Goal: Task Accomplishment & Management: Manage account settings

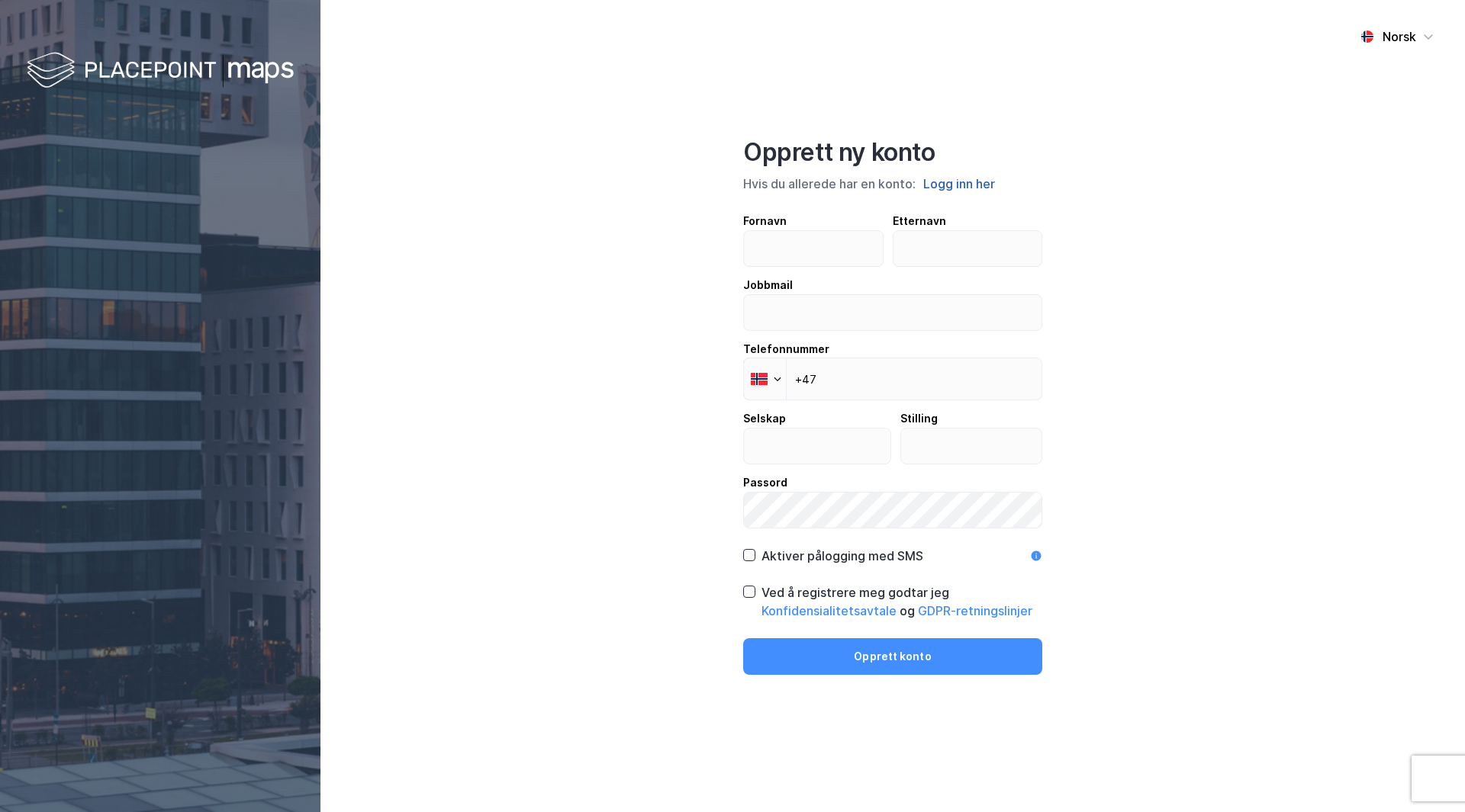
click at [962, 180] on button "Logg inn her" at bounding box center [959, 183] width 80 height 19
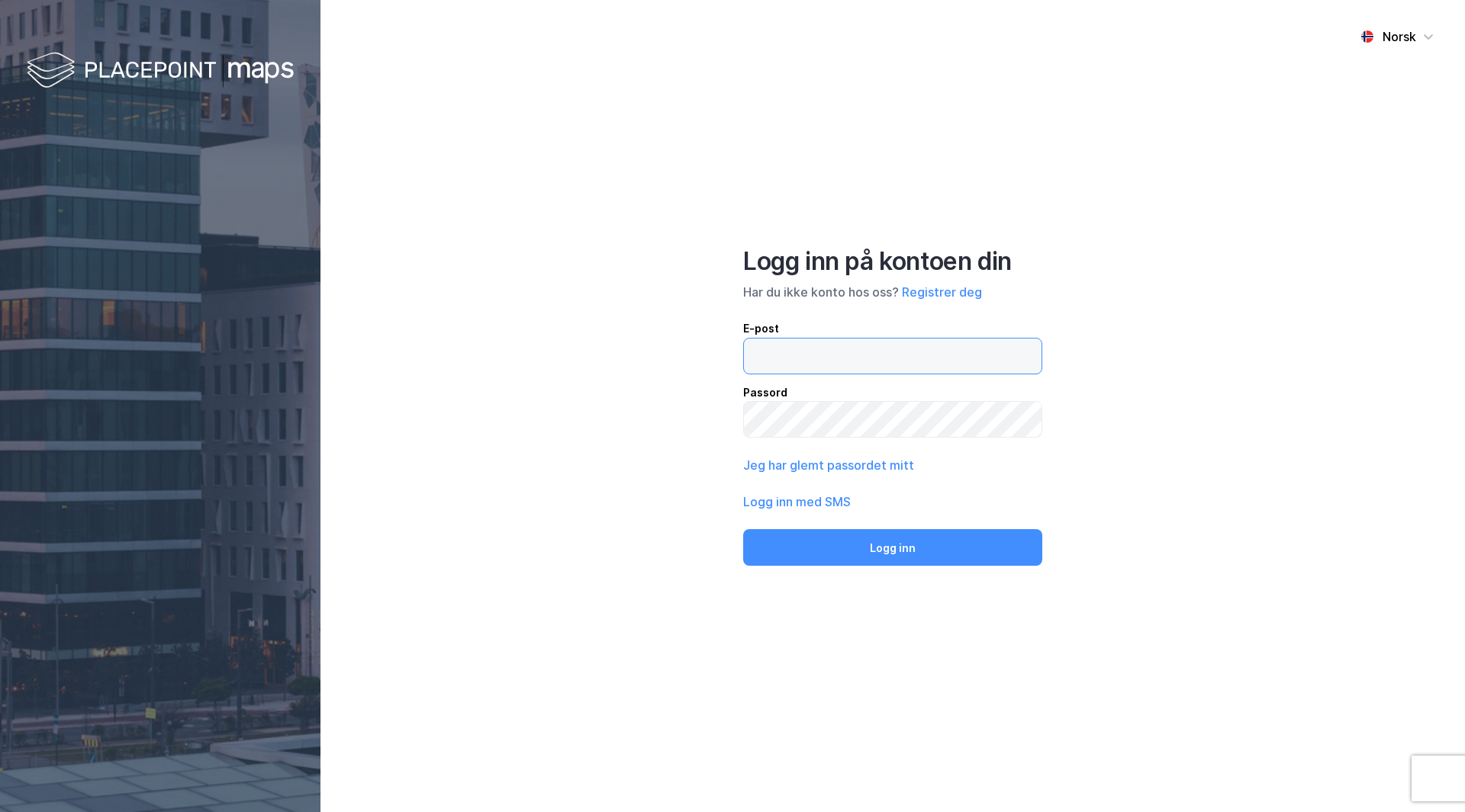
click at [845, 359] on input "email" at bounding box center [892, 356] width 298 height 35
click at [867, 353] on input "email" at bounding box center [892, 356] width 298 height 35
click at [684, 442] on div "Norsk Logg inn på kontoen din Har du ikke konto hos oss? Registrer deg E-post P…" at bounding box center [893, 406] width 1145 height 812
click at [810, 466] on button "Jeg har glemt passordet mitt" at bounding box center [829, 465] width 171 height 18
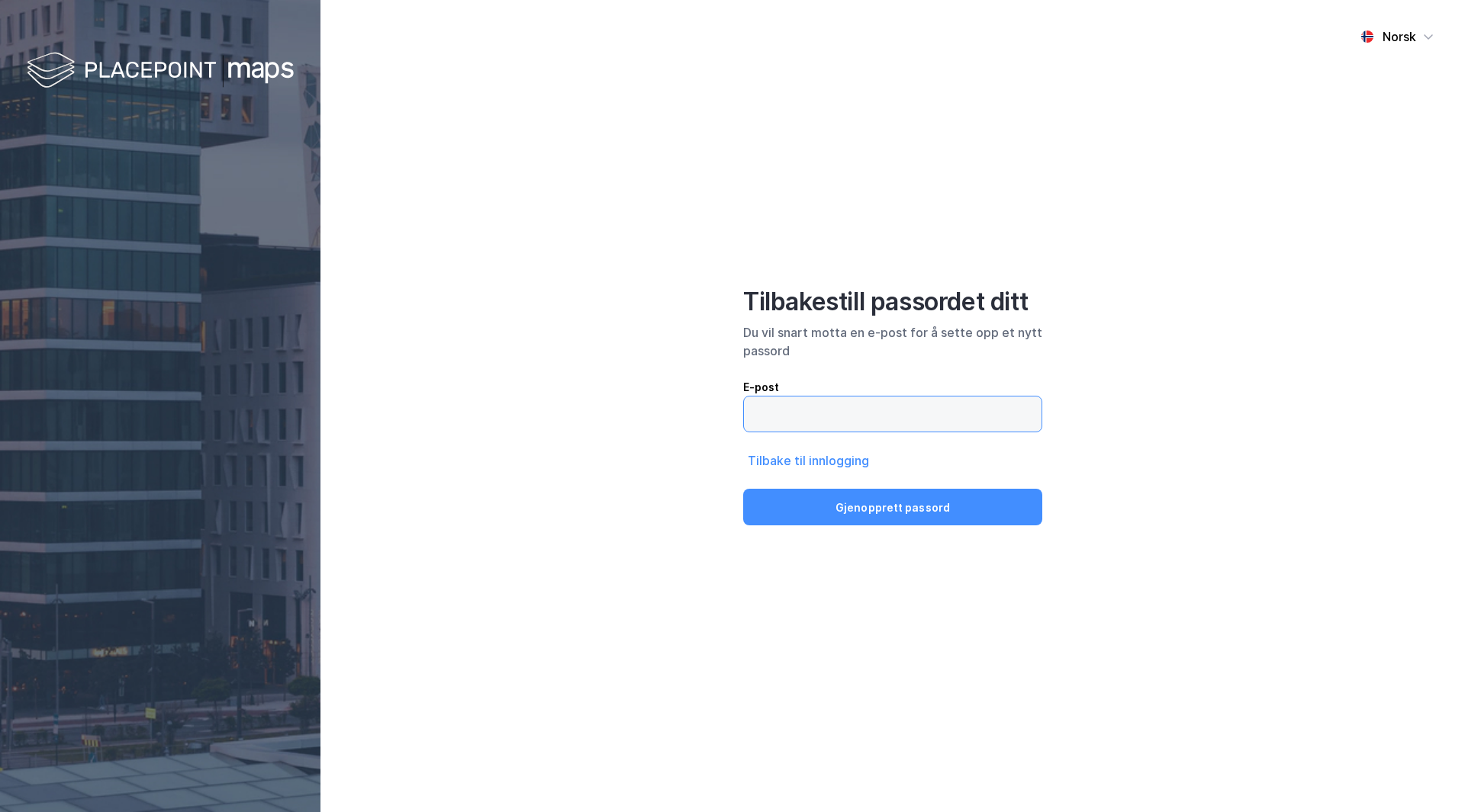
click at [803, 415] on input "email" at bounding box center [892, 414] width 298 height 35
type input "[EMAIL_ADDRESS][DOMAIN_NAME]"
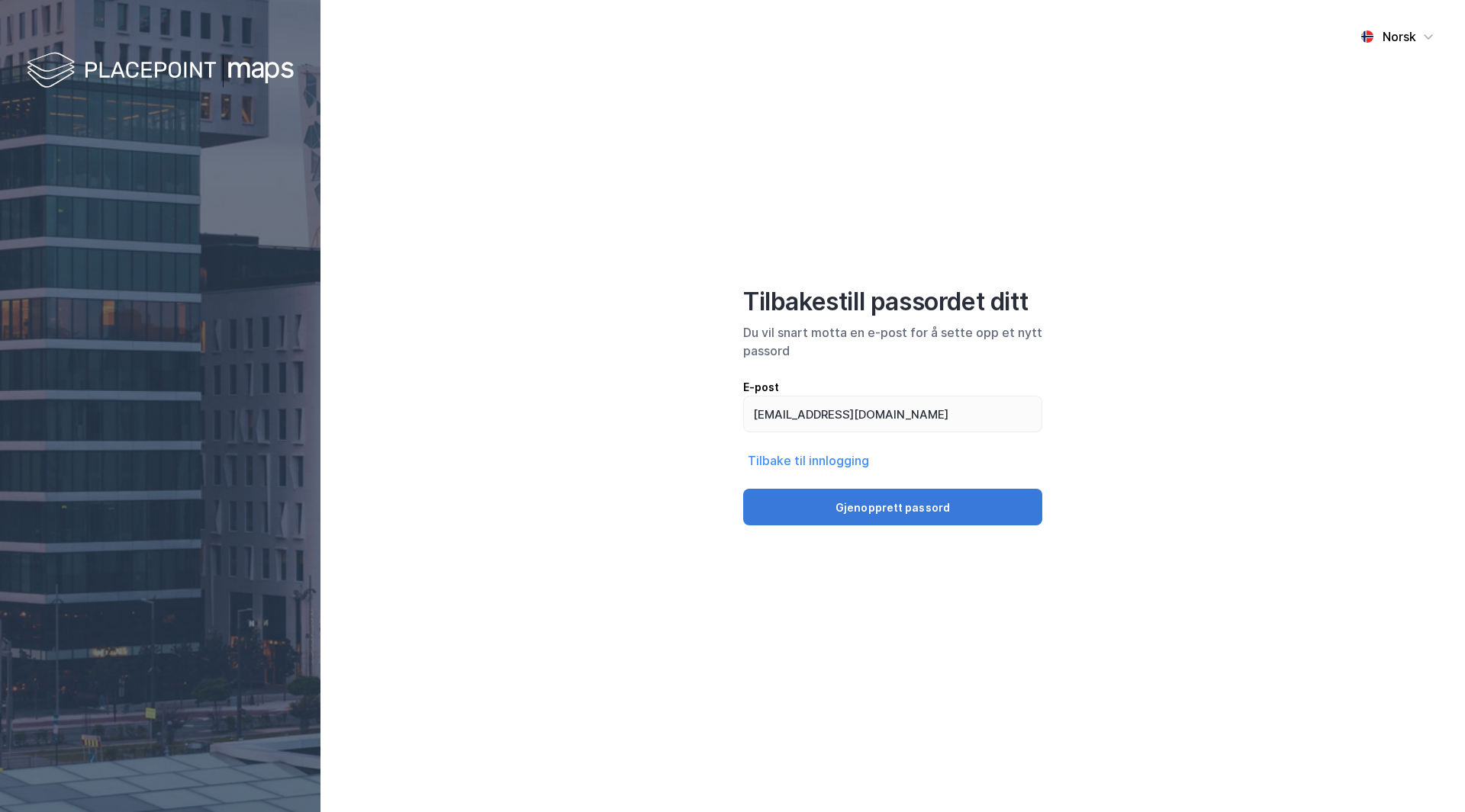
click at [823, 510] on button "Gjenopprett passord" at bounding box center [893, 507] width 300 height 37
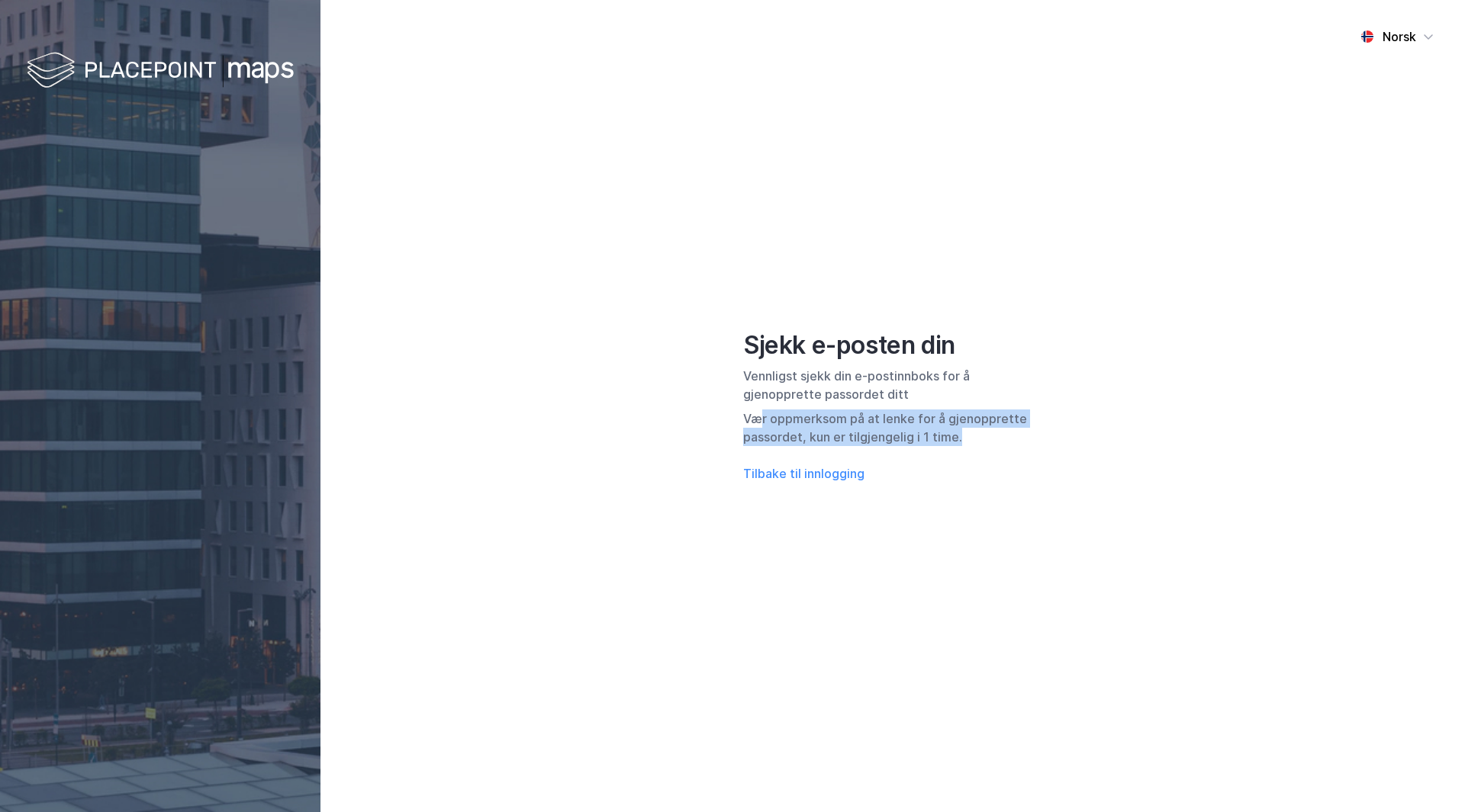
drag, startPoint x: 762, startPoint y: 421, endPoint x: 992, endPoint y: 443, distance: 231.0
click at [992, 443] on div "Vær oppmerksom på at lenke for å gjenopprette passordet, kun er tilgjengelig i …" at bounding box center [893, 428] width 300 height 37
drag, startPoint x: 992, startPoint y: 443, endPoint x: 712, endPoint y: 377, distance: 287.7
click at [712, 377] on div "Norsk Sjekk e-posten din Vennligst sjekk din e-postinnboks for å gjenopprette p…" at bounding box center [893, 406] width 1145 height 812
